Goal: Find specific page/section

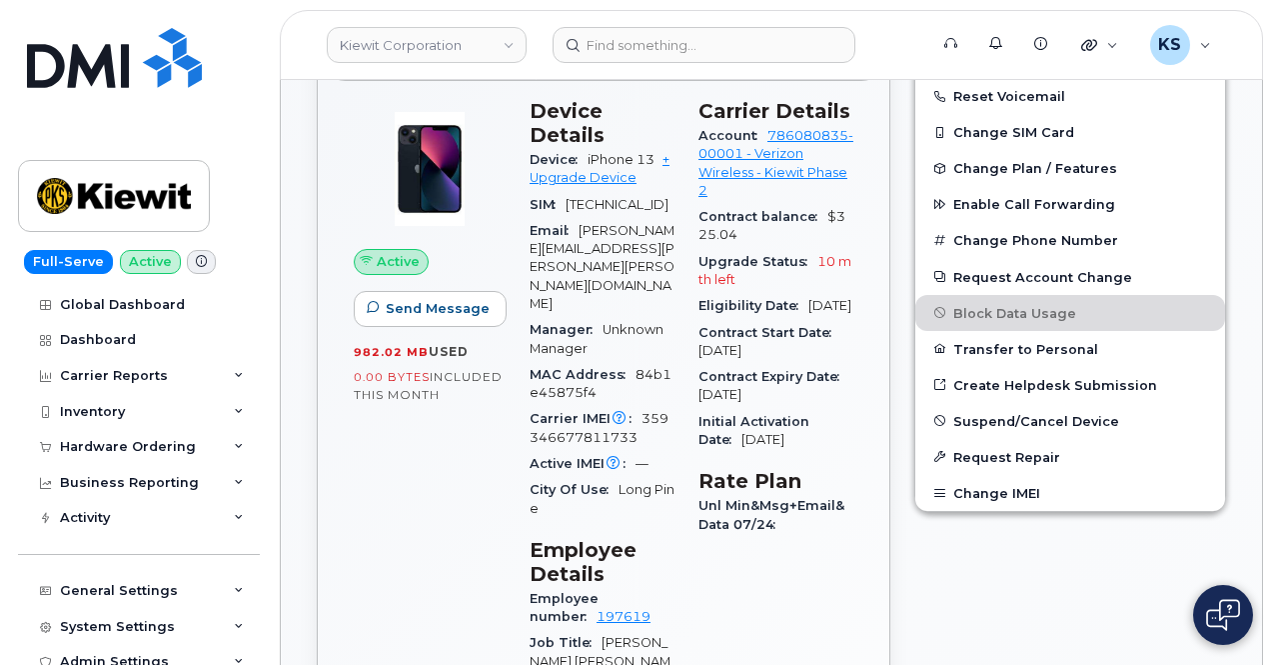
scroll to position [800, 0]
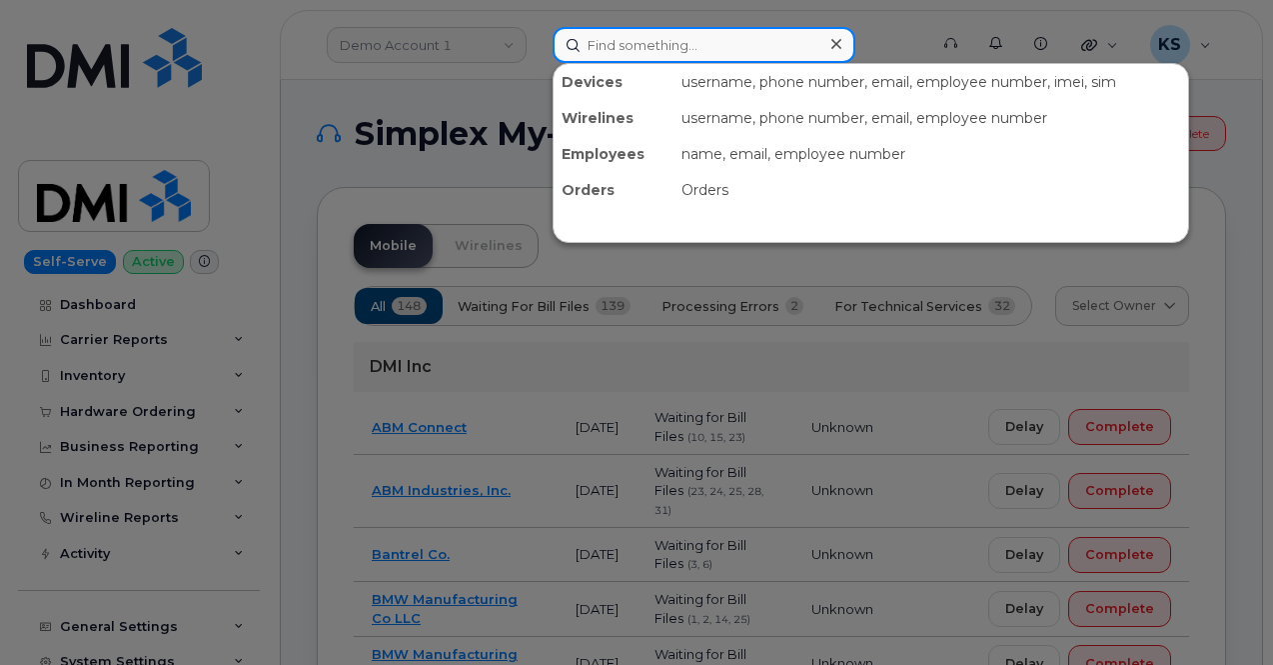
paste input "Omar Huerta"
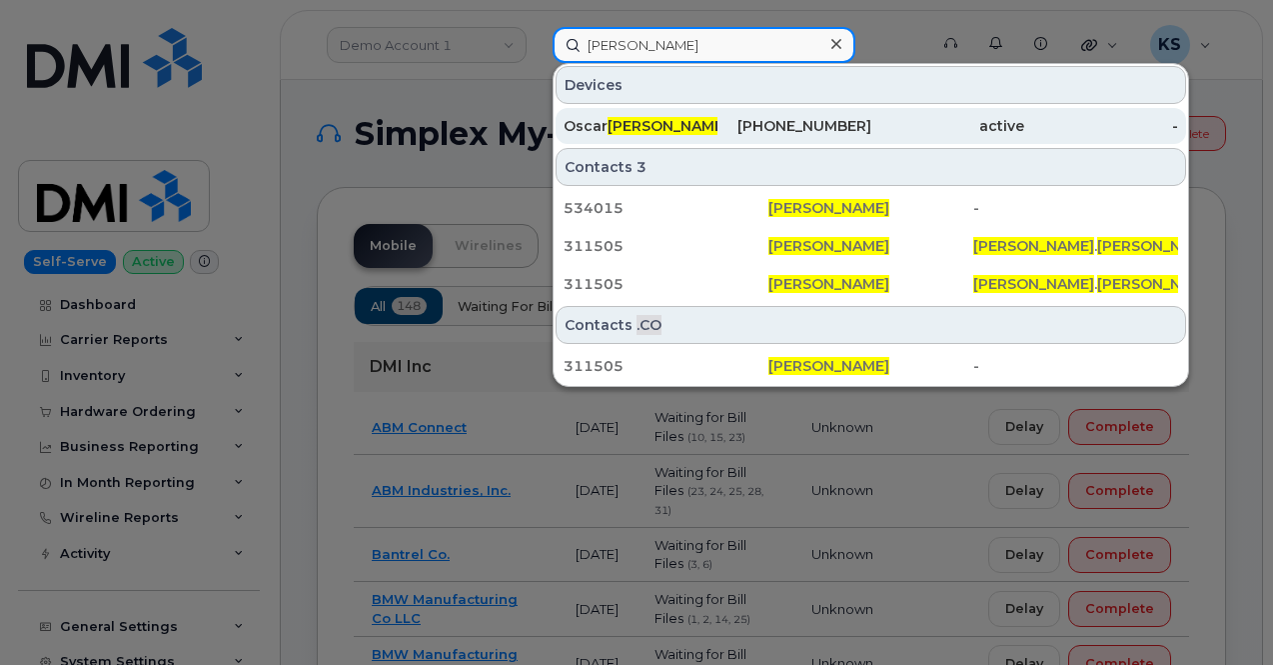
type input "Omar Huerta"
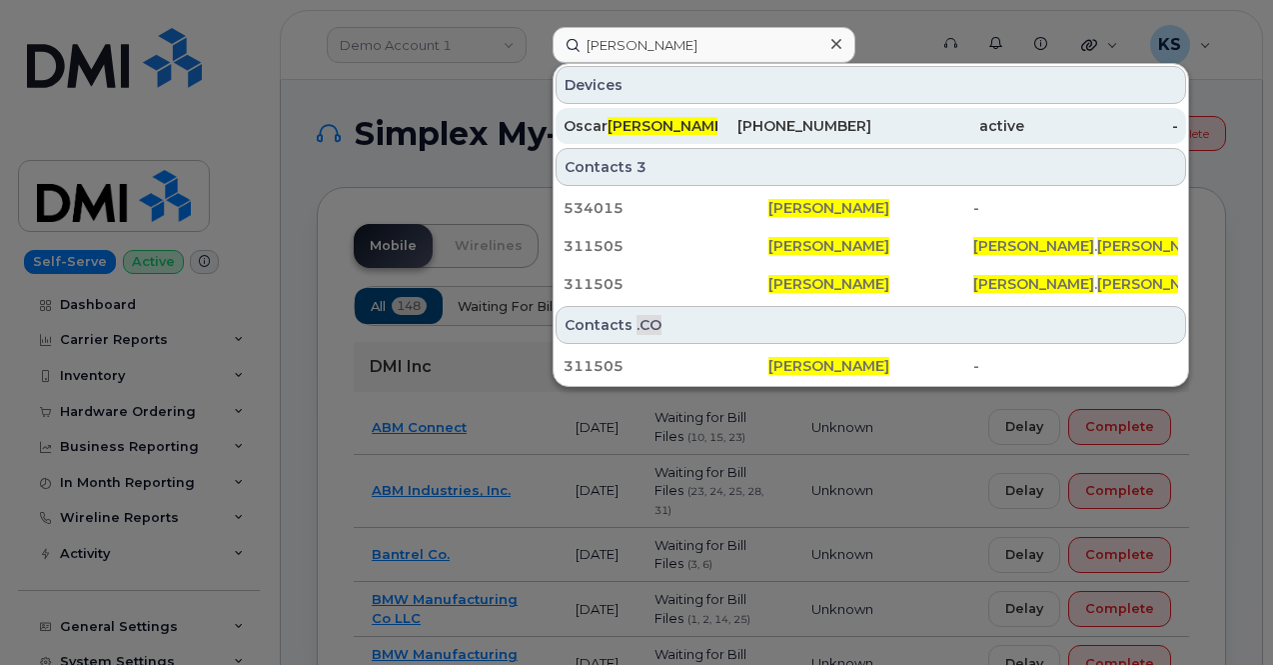
click at [639, 125] on span "Omar Huerta" at bounding box center [668, 126] width 121 height 18
click at [637, 121] on span "Omar Huerta" at bounding box center [668, 126] width 121 height 18
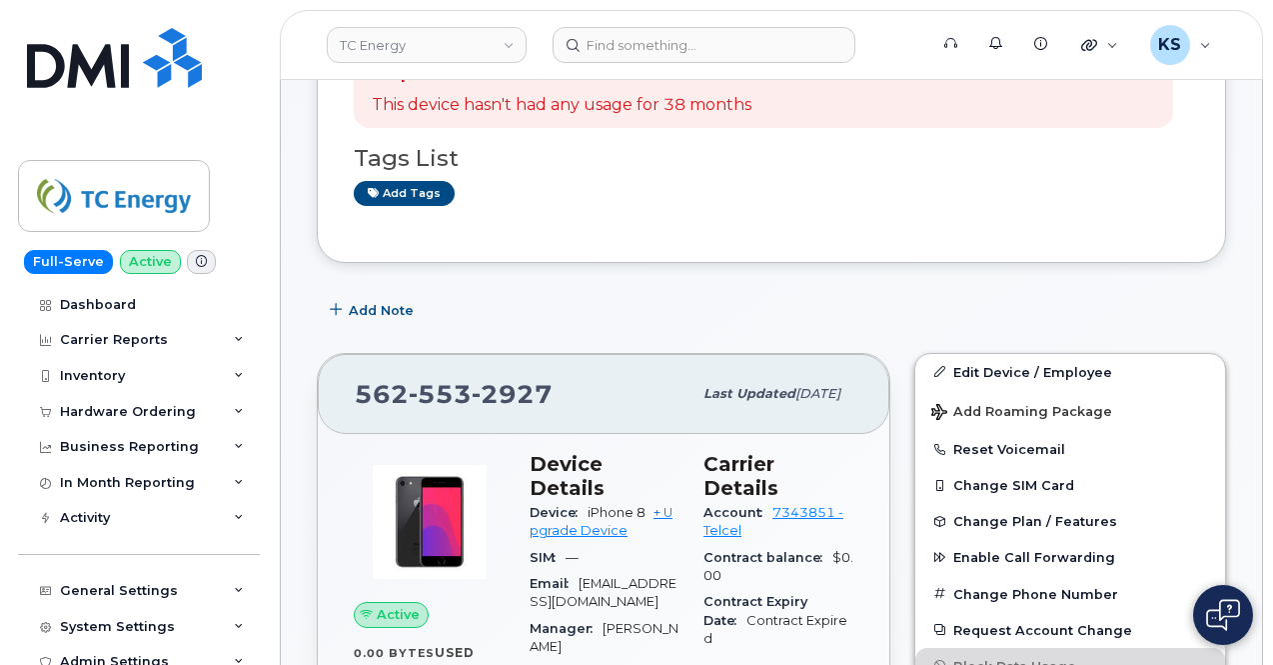
scroll to position [399, 0]
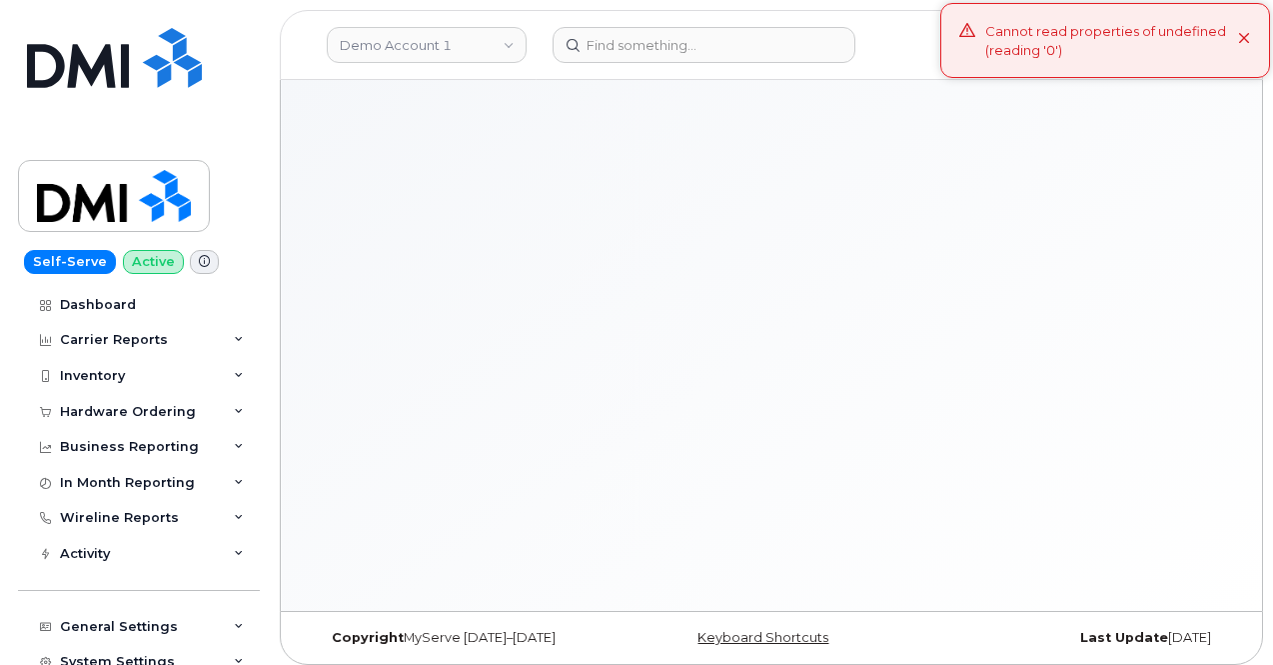
drag, startPoint x: 1246, startPoint y: 39, endPoint x: 1236, endPoint y: 44, distance: 11.2
click at [1246, 39] on icon at bounding box center [1244, 39] width 13 height 13
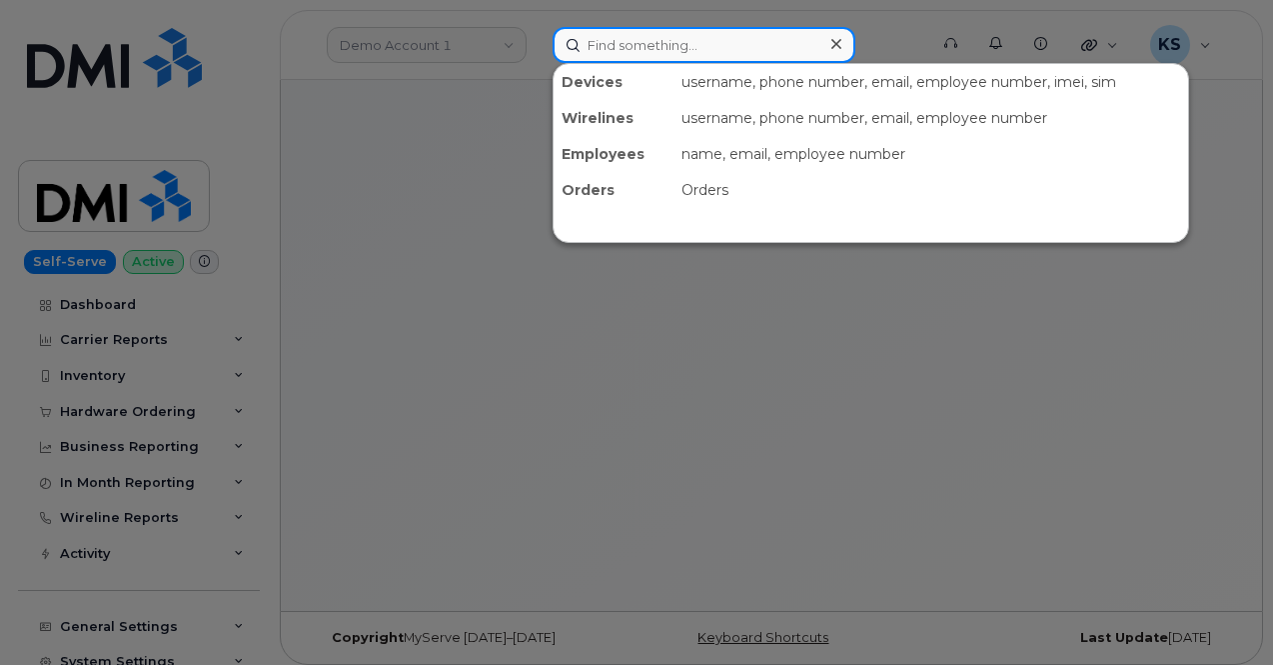
click at [646, 41] on input at bounding box center [704, 45] width 303 height 36
paste input "(561) 709-9303"
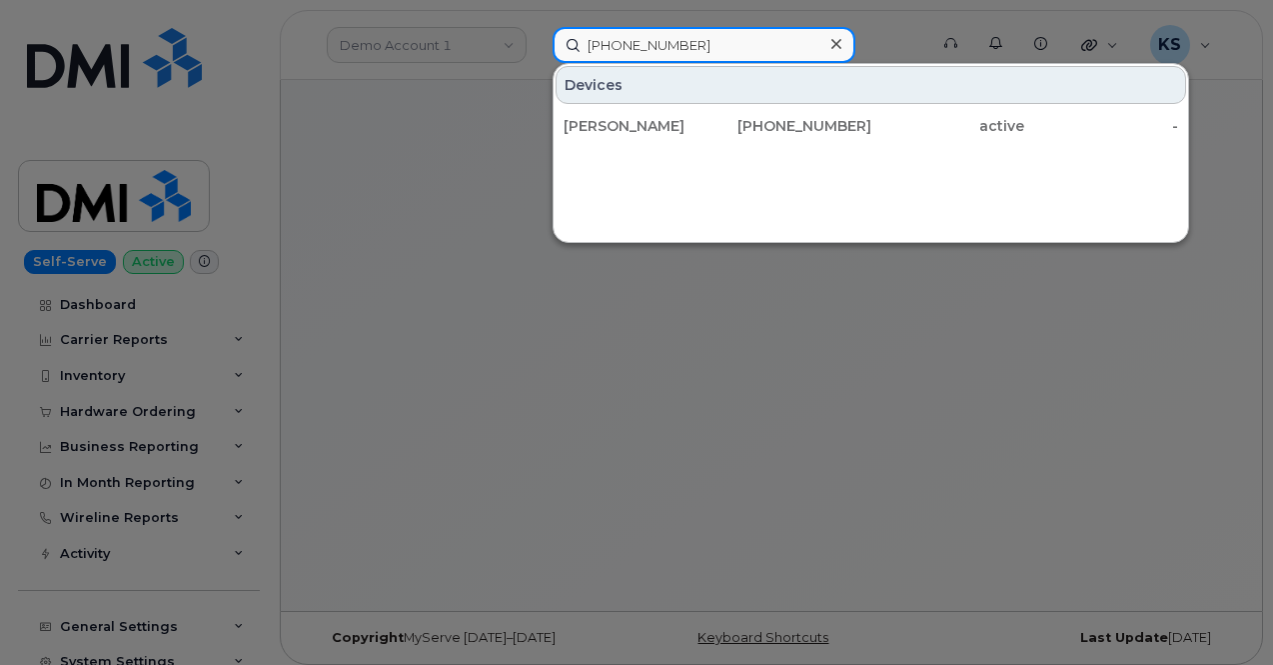
type input "(561) 709-9303"
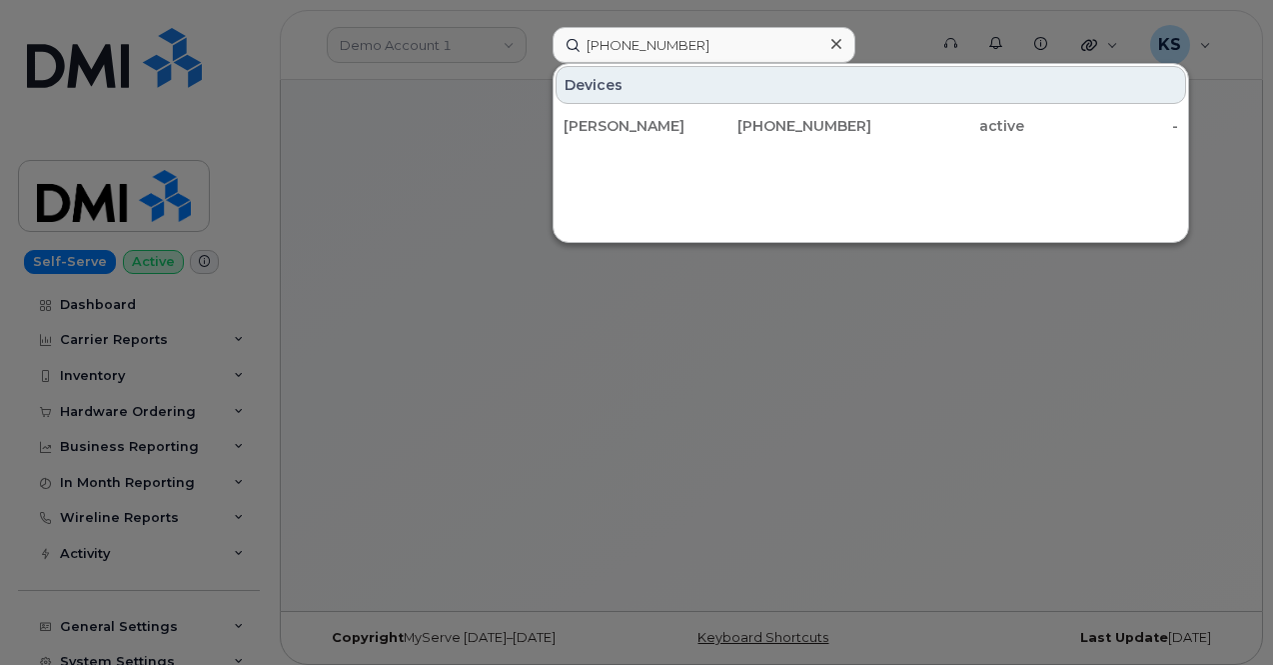
click at [448, 207] on div at bounding box center [636, 332] width 1273 height 665
